Goal: Find specific page/section: Find specific page/section

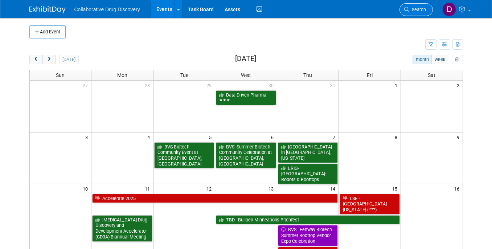
click at [411, 10] on span "Search" at bounding box center [418, 9] width 17 height 5
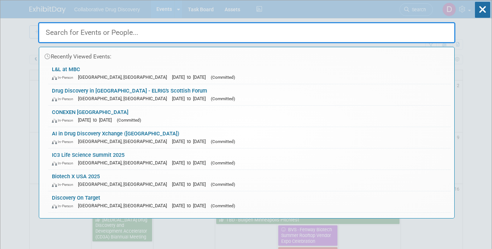
paste input "smartLabs Summit 2025"
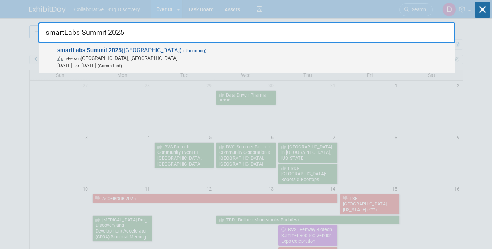
type input "smartLabs Summit 2025"
click at [173, 63] on span "Sep 24, 2025 to Sep 24, 2025 (Committed)" at bounding box center [254, 65] width 394 height 7
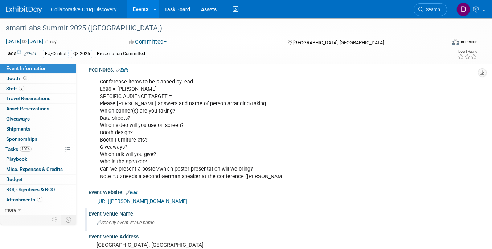
click at [153, 208] on div "Event Venue Name:" at bounding box center [283, 212] width 389 height 9
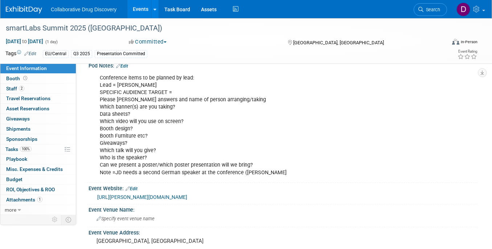
scroll to position [15, 0]
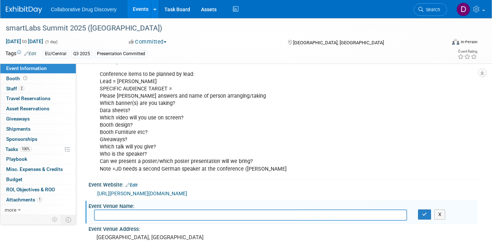
click at [158, 193] on link "https://biorn.org/news-events/smartlabs-summit-2025/" at bounding box center [142, 194] width 90 height 6
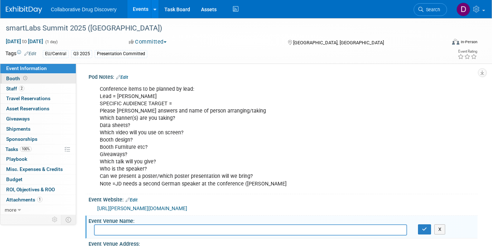
click at [36, 81] on link "Booth" at bounding box center [38, 79] width 76 height 10
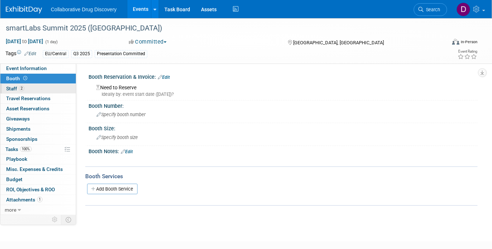
click at [29, 90] on link "2 Staff 2" at bounding box center [38, 89] width 76 height 10
